Goal: Task Accomplishment & Management: Complete application form

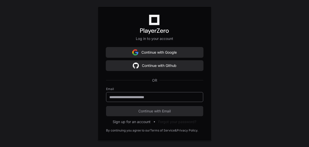
click at [139, 95] on input "email" at bounding box center [154, 97] width 91 height 5
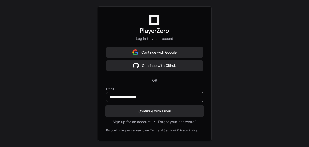
type input "**********"
click at [139, 109] on span "Continue with Email" at bounding box center [154, 111] width 97 height 5
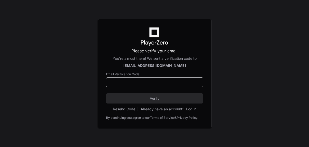
click at [121, 83] on input at bounding box center [154, 82] width 91 height 5
paste input "******"
type input "******"
click at [126, 95] on button "Verify" at bounding box center [154, 98] width 97 height 10
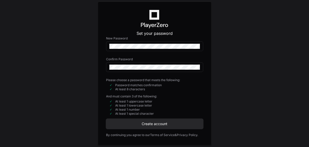
click at [88, 58] on div "Set your password New Password Confirm Password Please choose a password that m…" at bounding box center [154, 73] width 309 height 147
click at [123, 122] on span "Create account" at bounding box center [154, 123] width 97 height 5
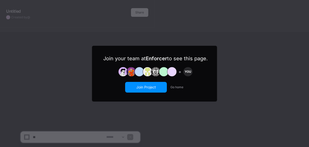
click at [140, 87] on button "Join Project" at bounding box center [146, 87] width 41 height 10
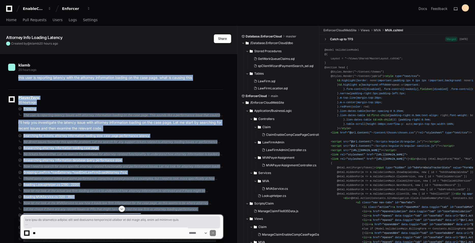
drag, startPoint x: 221, startPoint y: 200, endPoint x: 18, endPoint y: 82, distance: 234.8
copy div "this user is reporting latency with the attorney information loading on the cas…"
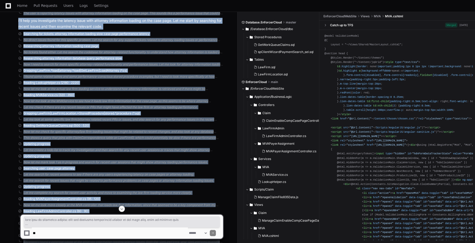
click at [148, 147] on div "Now let me mark task 1 as in progress and search for recent user sessions that …" at bounding box center [123, 162] width 200 height 4
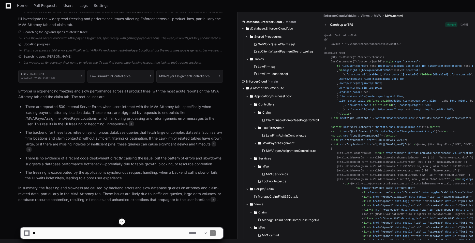
scroll to position [834, 0]
click at [169, 147] on p "There is no evidence of a recent code deployment directly causing the issue, bu…" at bounding box center [124, 161] width 198 height 12
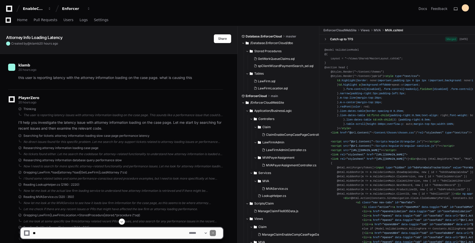
scroll to position [218, 0]
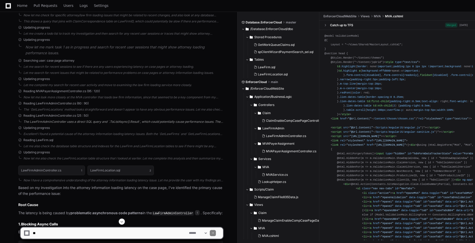
click at [142, 122] on div "The LawFirmAdminController uses a direct SQL query and `.ToListAsync().Result`,…" at bounding box center [123, 121] width 200 height 4
